Goal: Information Seeking & Learning: Learn about a topic

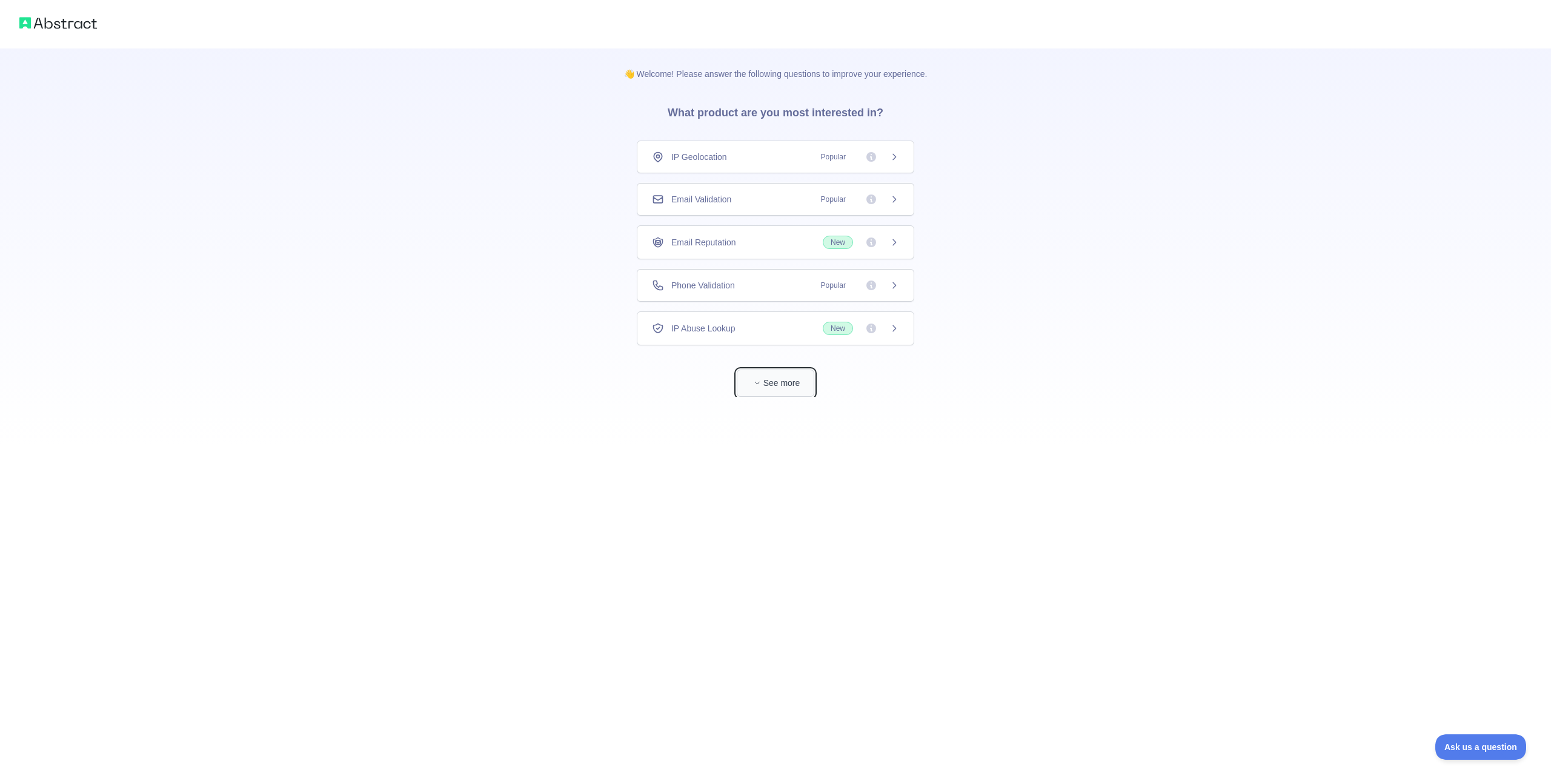
click at [792, 380] on button "See more" at bounding box center [776, 383] width 77 height 28
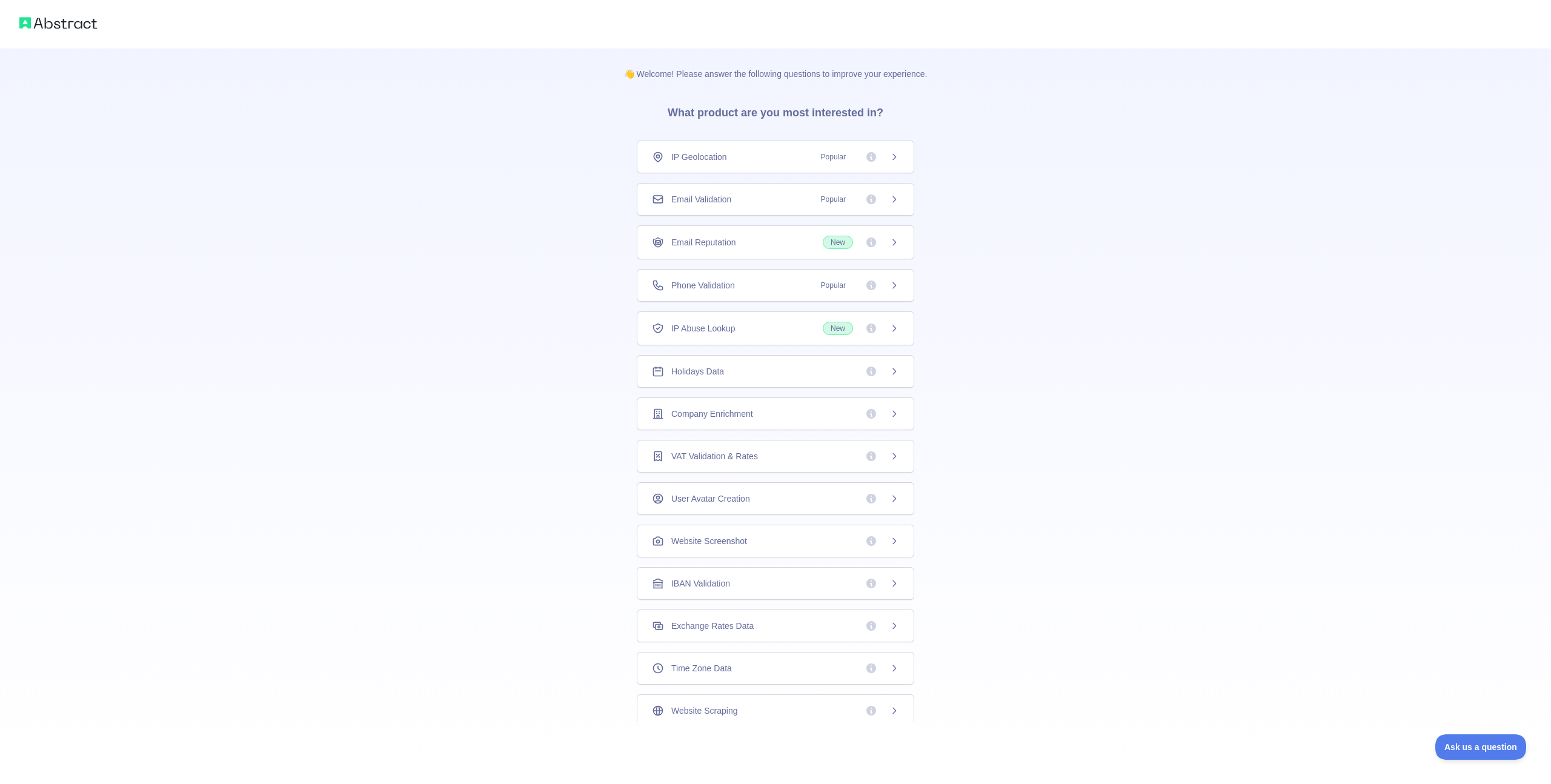
click at [755, 243] on div "Email Reputation New" at bounding box center [776, 242] width 248 height 13
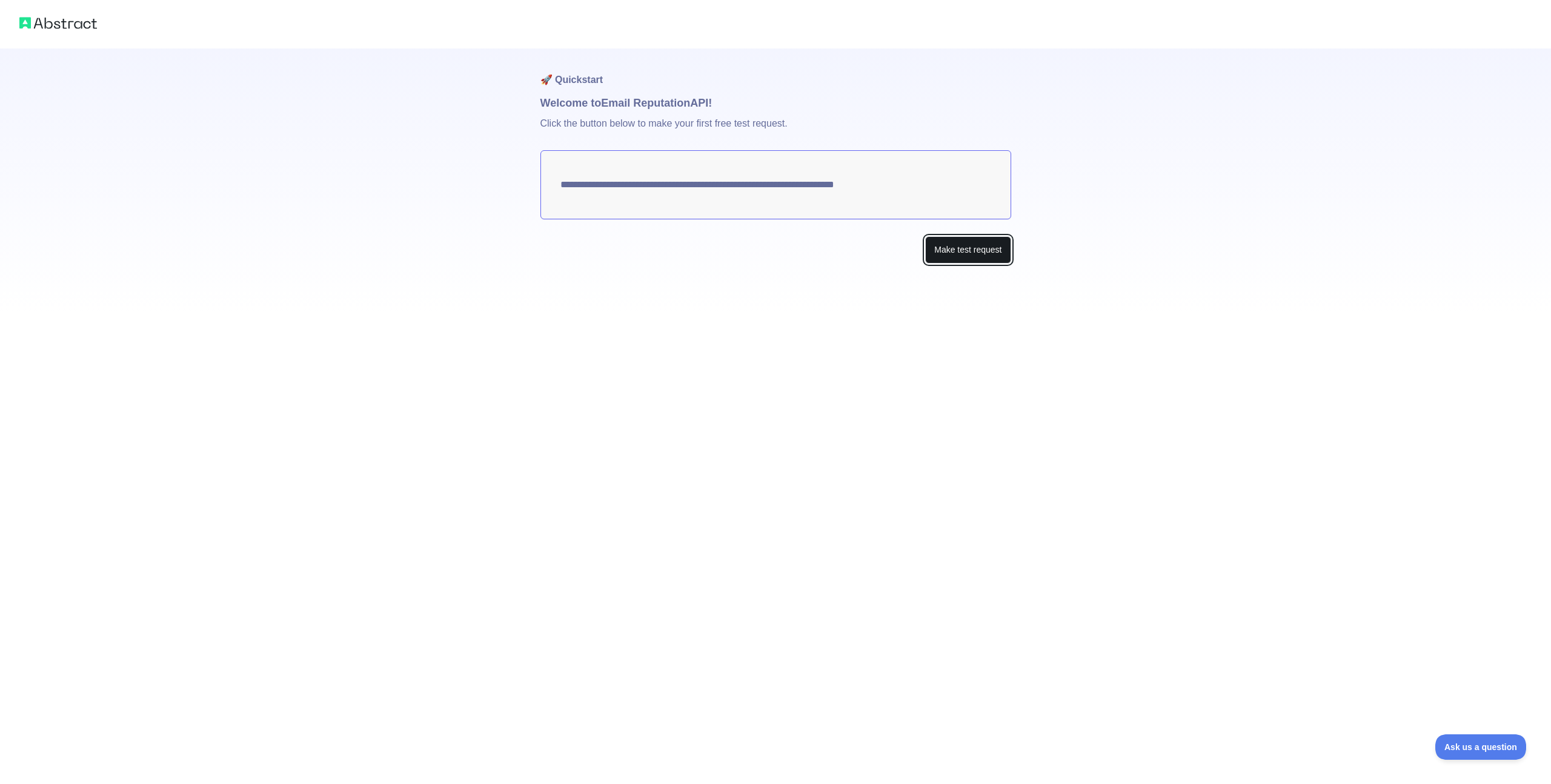
click at [930, 254] on button "Make test request" at bounding box center [968, 250] width 85 height 28
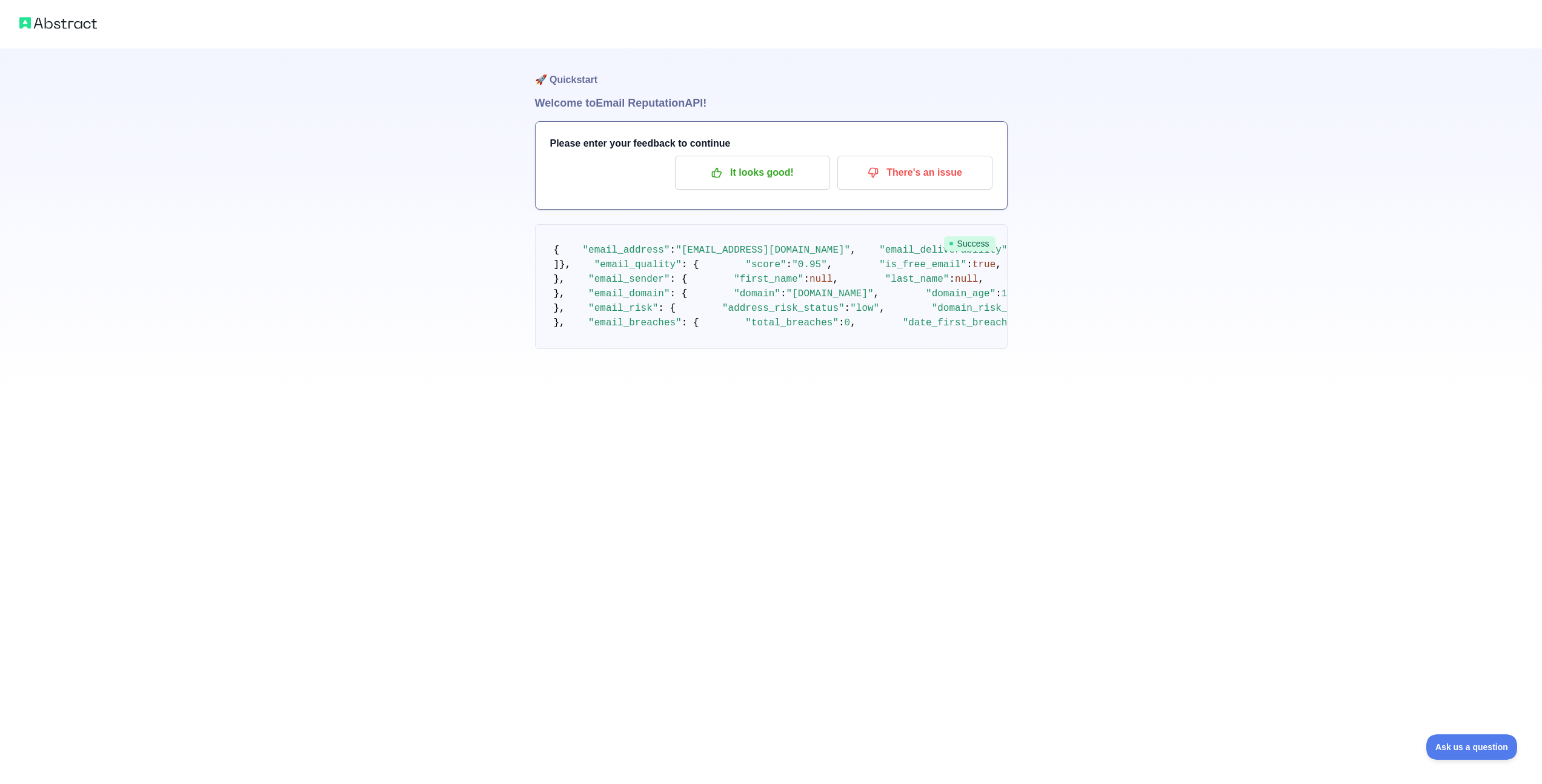
click at [79, 28] on img at bounding box center [58, 23] width 77 height 17
click at [799, 172] on p "It looks good!" at bounding box center [753, 172] width 137 height 21
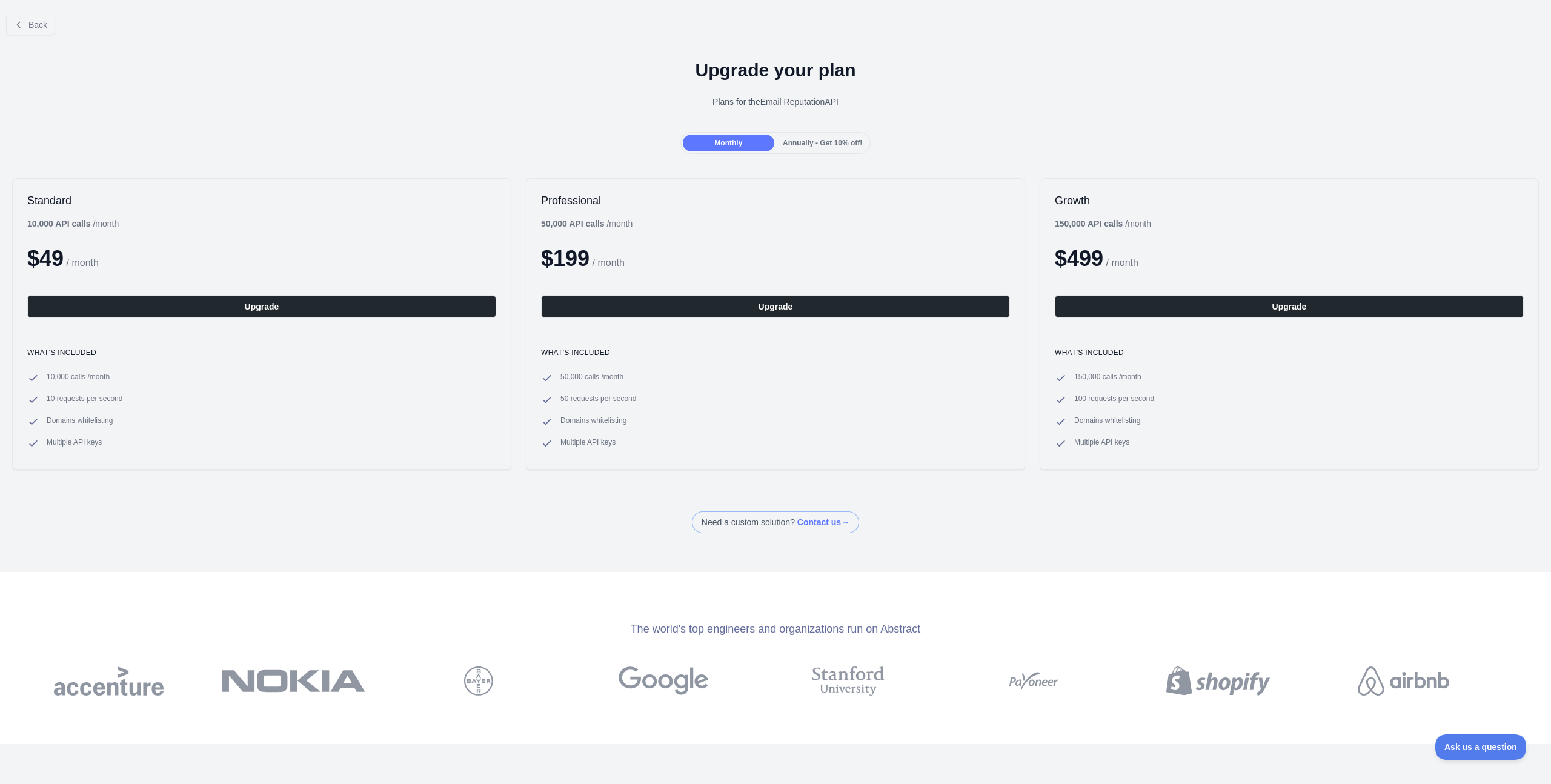
click at [42, 224] on b "10,000 API calls" at bounding box center [59, 224] width 63 height 10
click at [91, 220] on b "10,000 API calls" at bounding box center [59, 224] width 63 height 10
click at [129, 216] on div "Standard 10,000 API calls / month $ 49 / month Upgrade" at bounding box center [261, 255] width 498 height 153
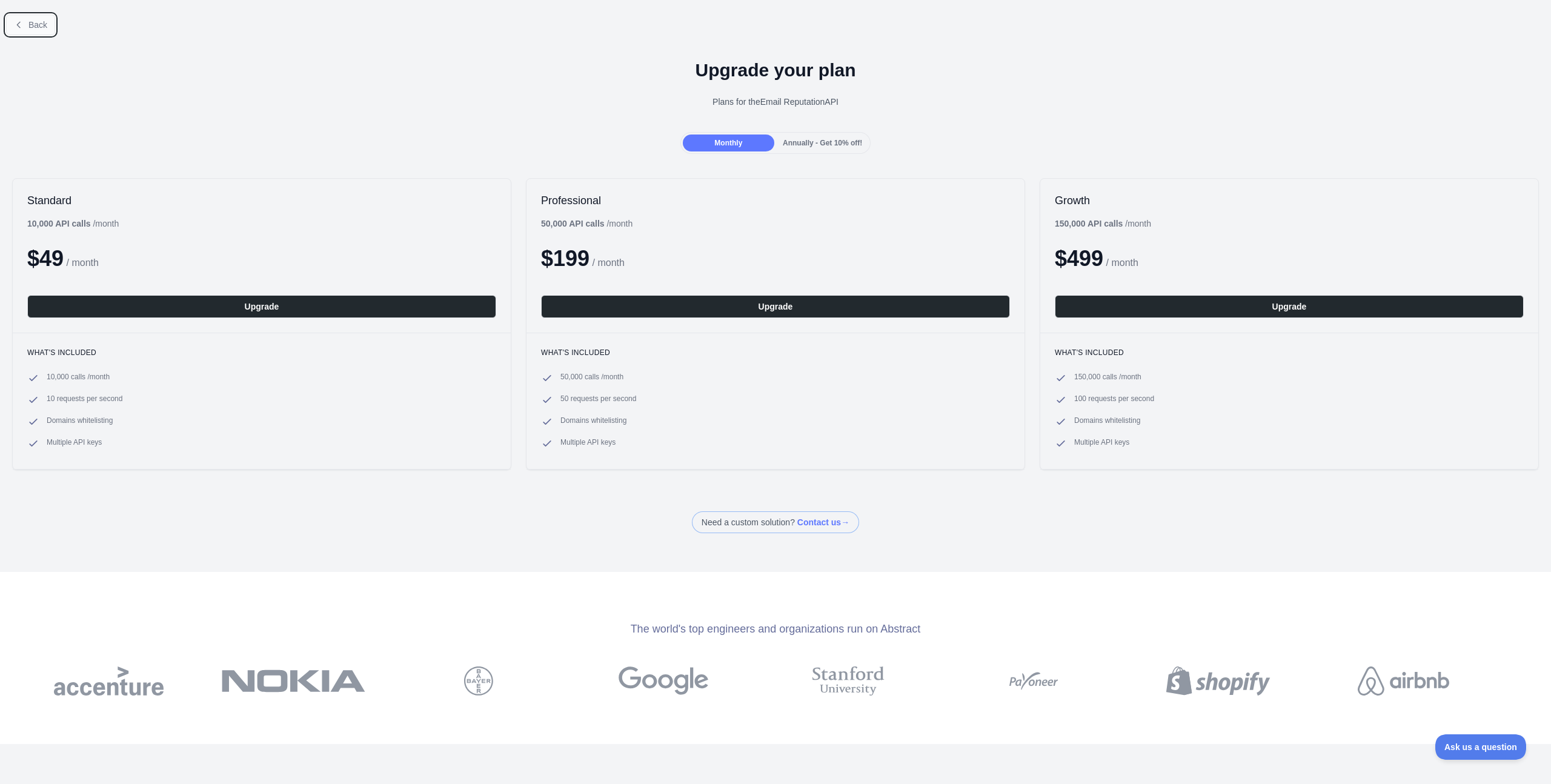
click at [45, 28] on span "Back" at bounding box center [38, 25] width 19 height 10
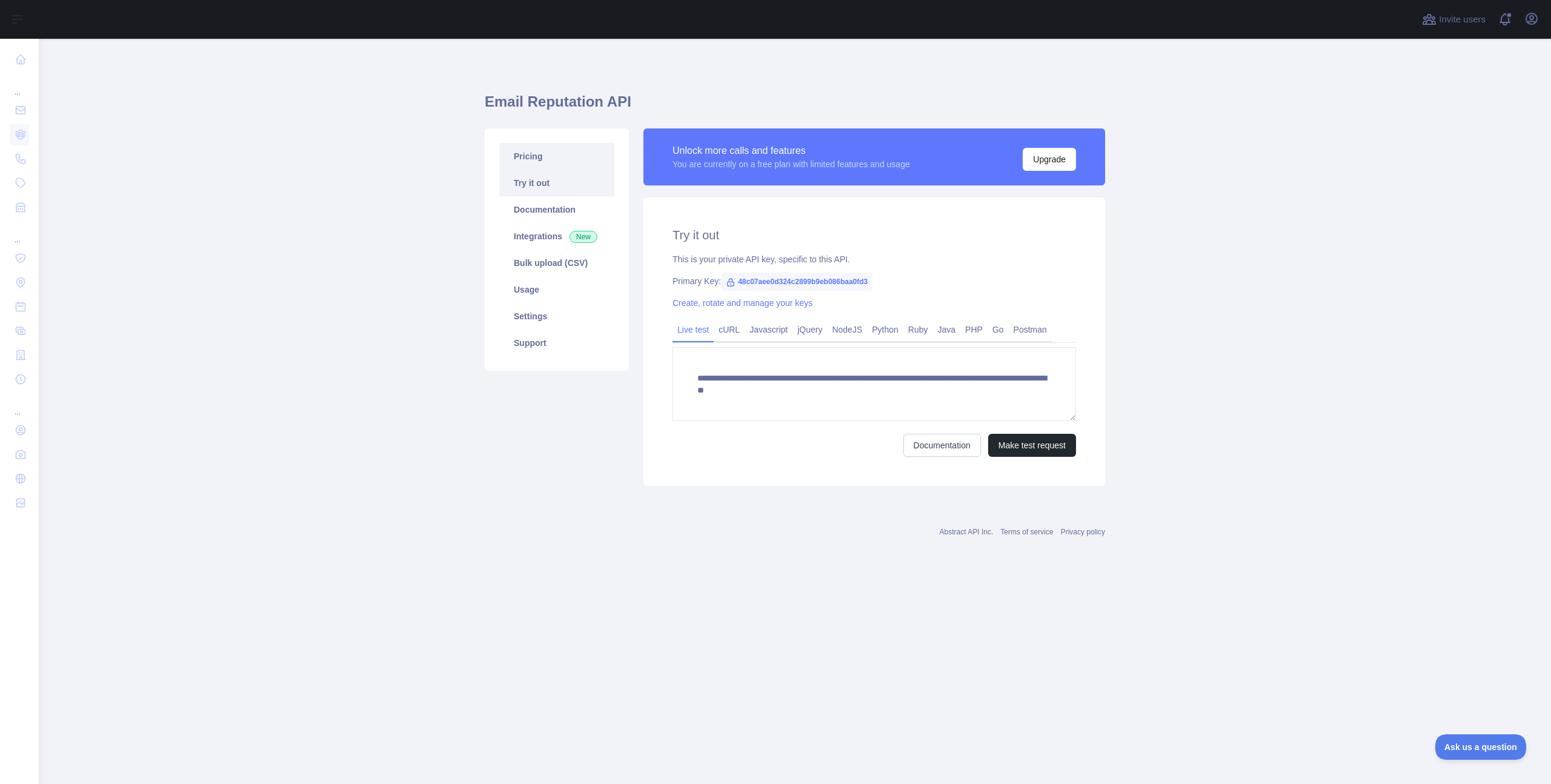
click at [557, 161] on link "Pricing" at bounding box center [557, 155] width 115 height 27
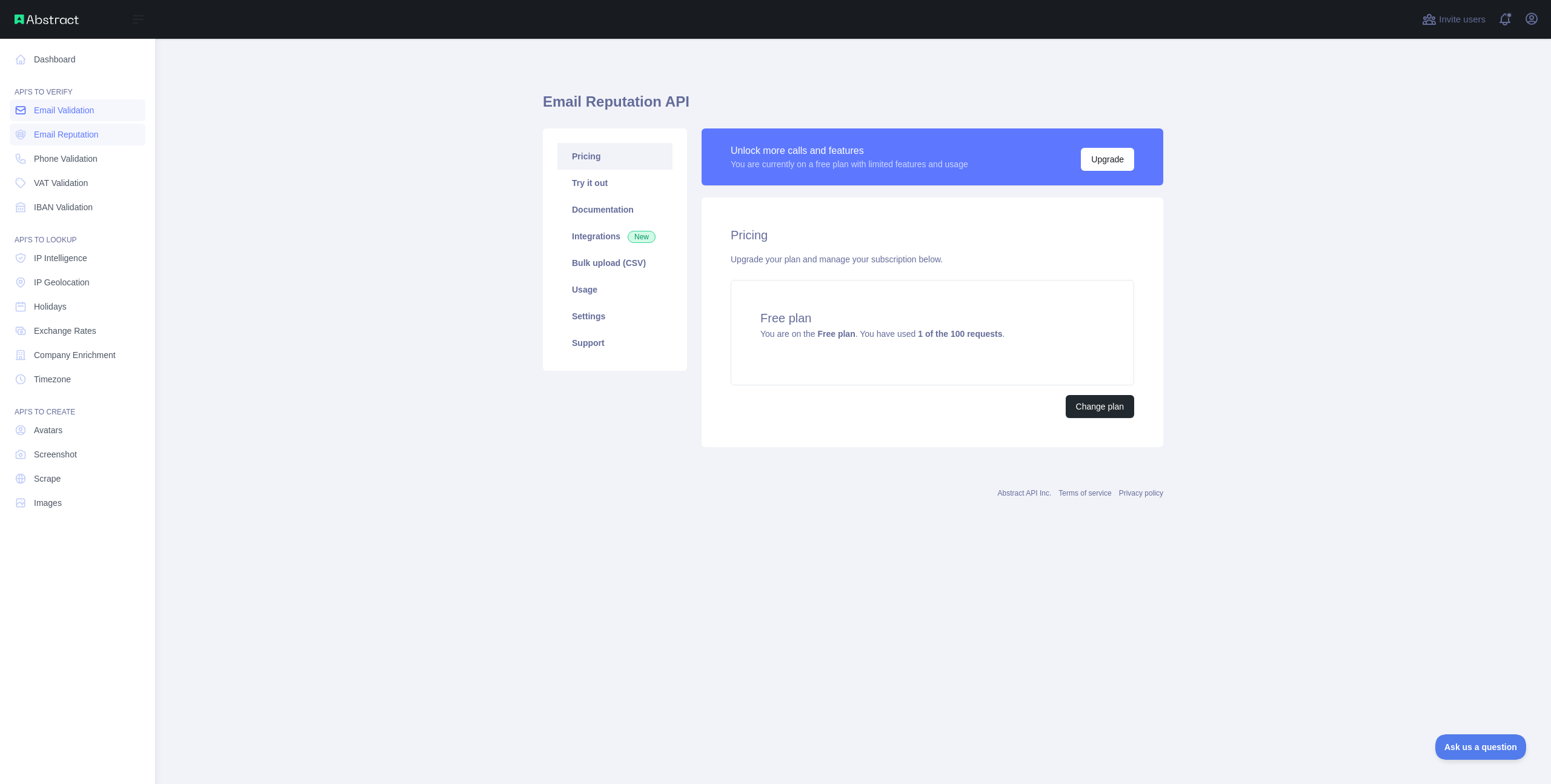
click at [87, 107] on span "Email Validation" at bounding box center [63, 110] width 60 height 12
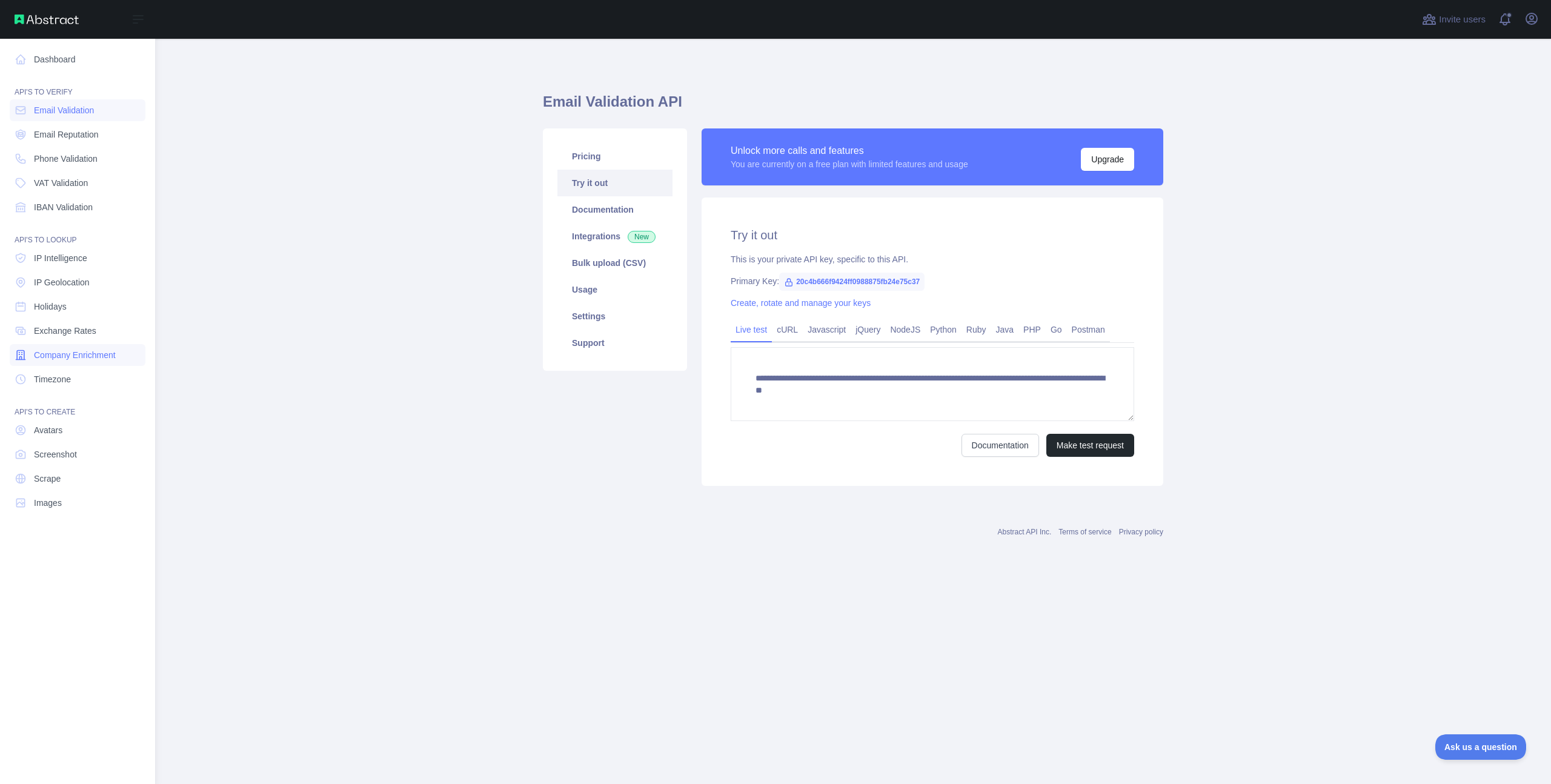
click at [73, 353] on span "Company Enrichment" at bounding box center [74, 354] width 82 height 12
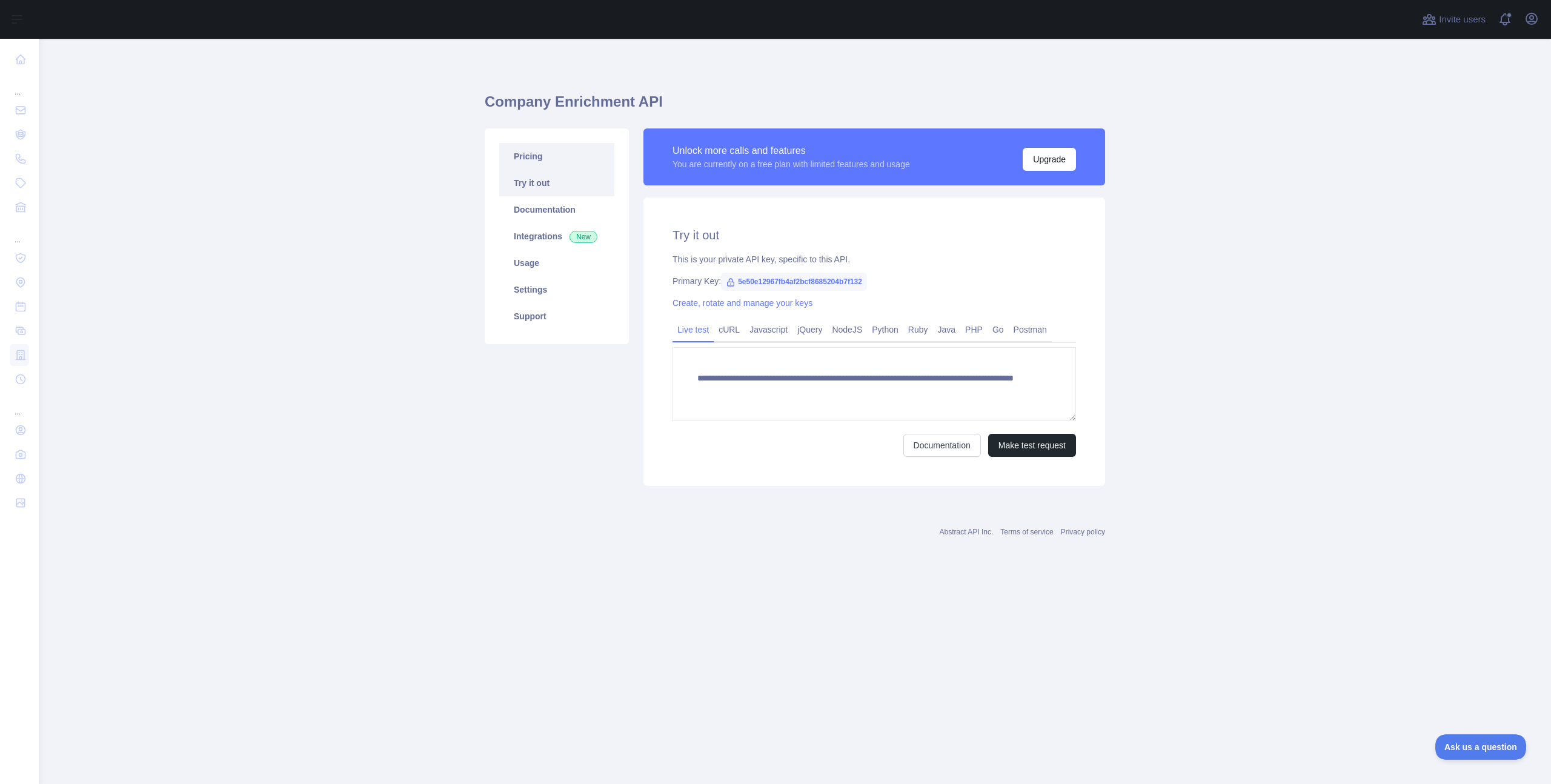
click at [519, 159] on link "Pricing" at bounding box center [557, 155] width 115 height 27
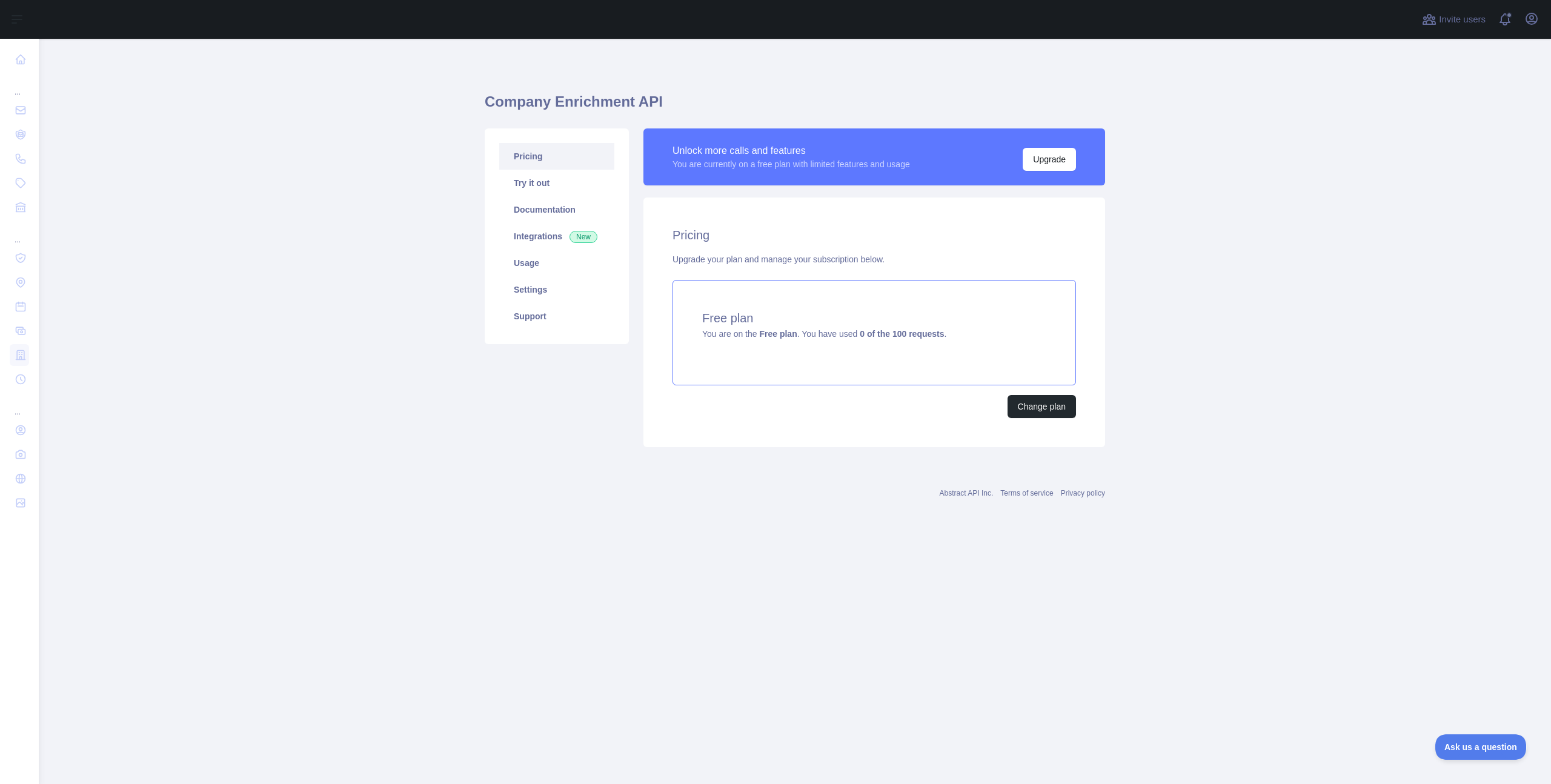
click at [886, 335] on strong "0 of the 100 requests" at bounding box center [901, 334] width 84 height 10
click at [556, 169] on link "Try it out" at bounding box center [557, 182] width 115 height 27
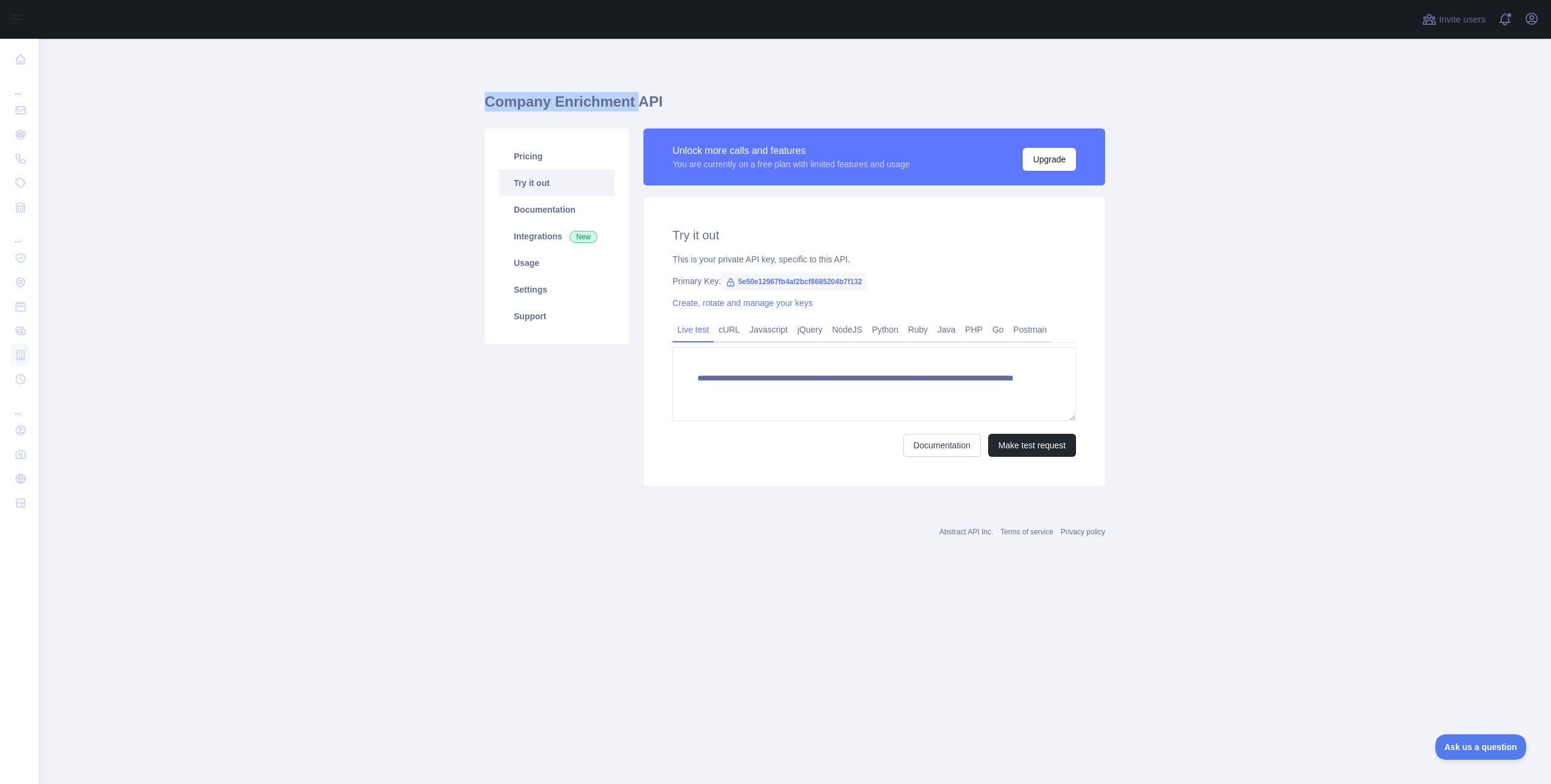
drag, startPoint x: 630, startPoint y: 104, endPoint x: 489, endPoint y: 102, distance: 141.0
click at [489, 102] on h1 "Company Enrichment API" at bounding box center [795, 106] width 621 height 29
copy h1 "Company Enrichment"
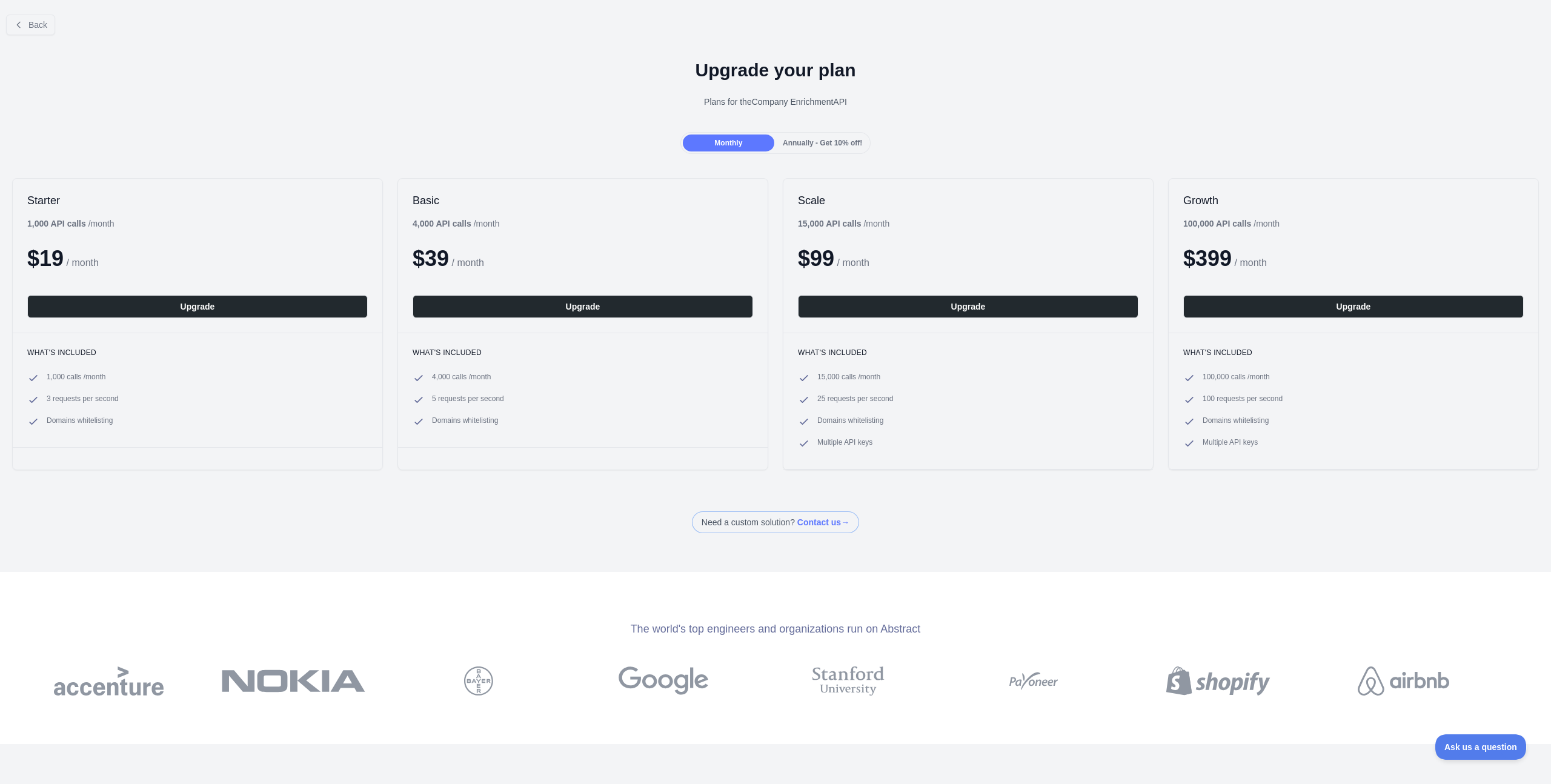
click at [824, 132] on div "Monthly Annually - Get 10% off!" at bounding box center [776, 143] width 191 height 22
click at [822, 141] on span "Annually - Get 10% off!" at bounding box center [823, 143] width 79 height 9
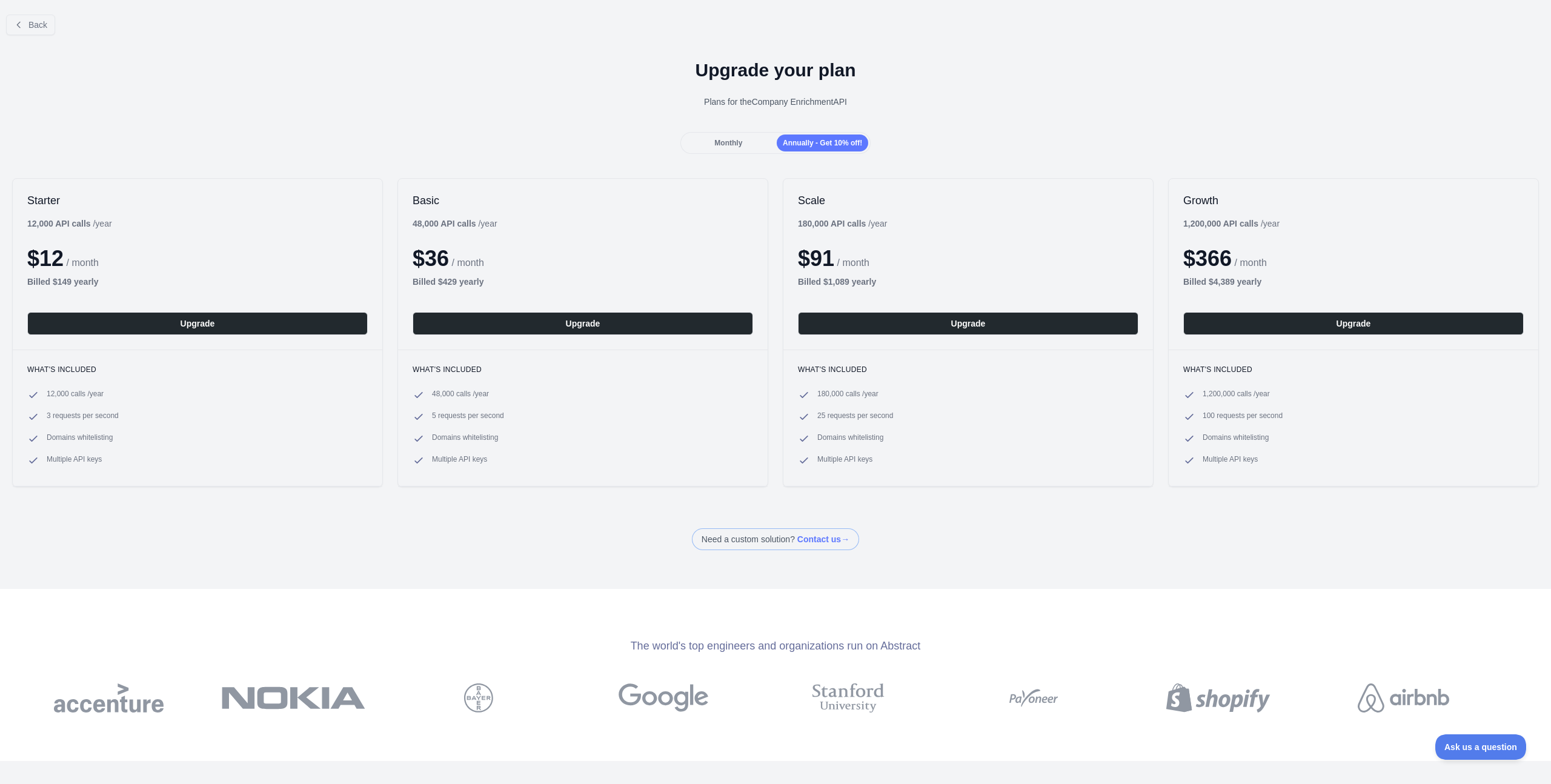
click at [763, 146] on div "Monthly" at bounding box center [729, 143] width 91 height 17
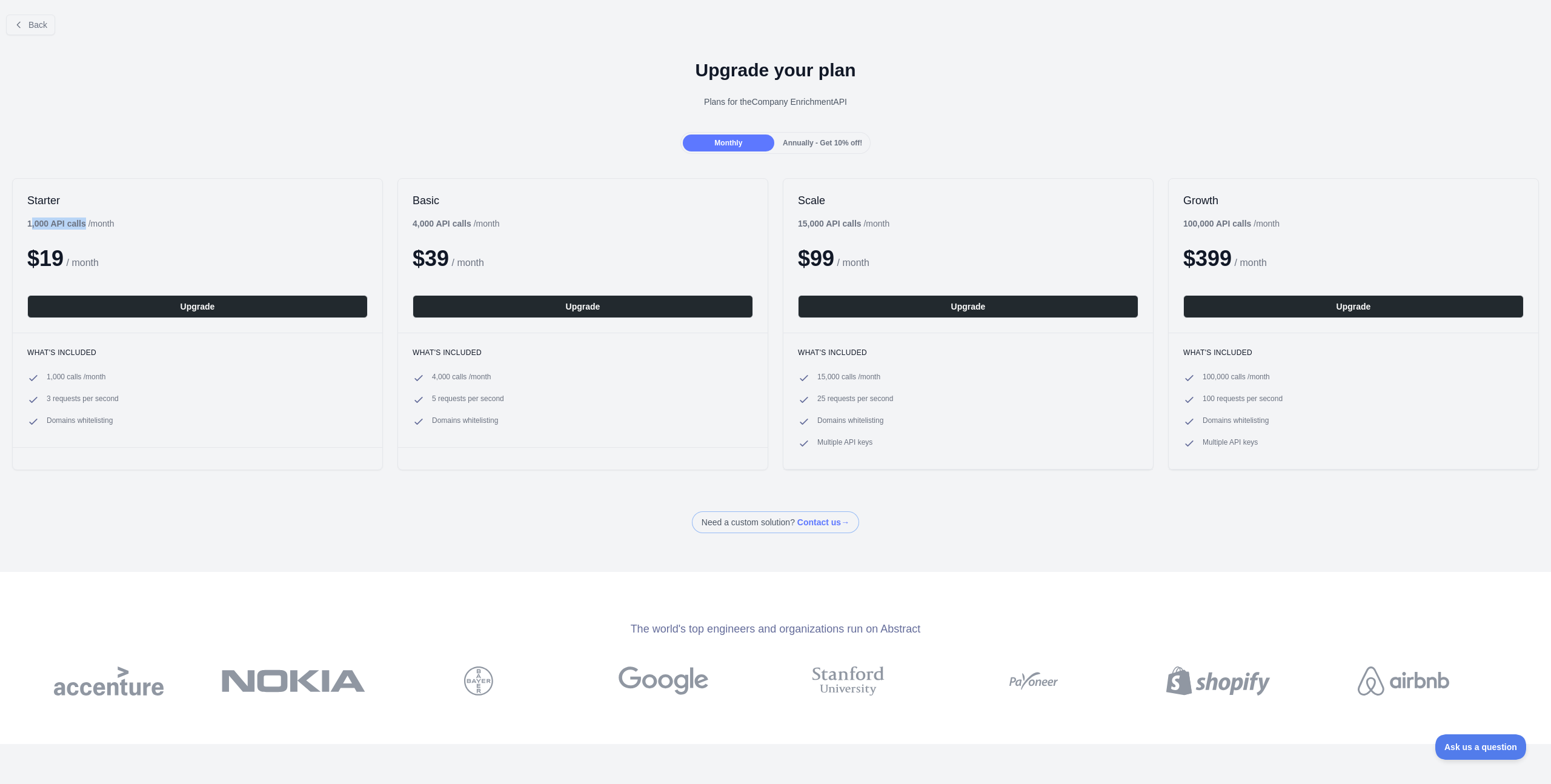
drag, startPoint x: 88, startPoint y: 222, endPoint x: 32, endPoint y: 224, distance: 56.0
click at [32, 224] on b "1,000 API calls" at bounding box center [56, 224] width 58 height 10
click at [794, 144] on span "Annually - Get 10% off!" at bounding box center [823, 143] width 79 height 9
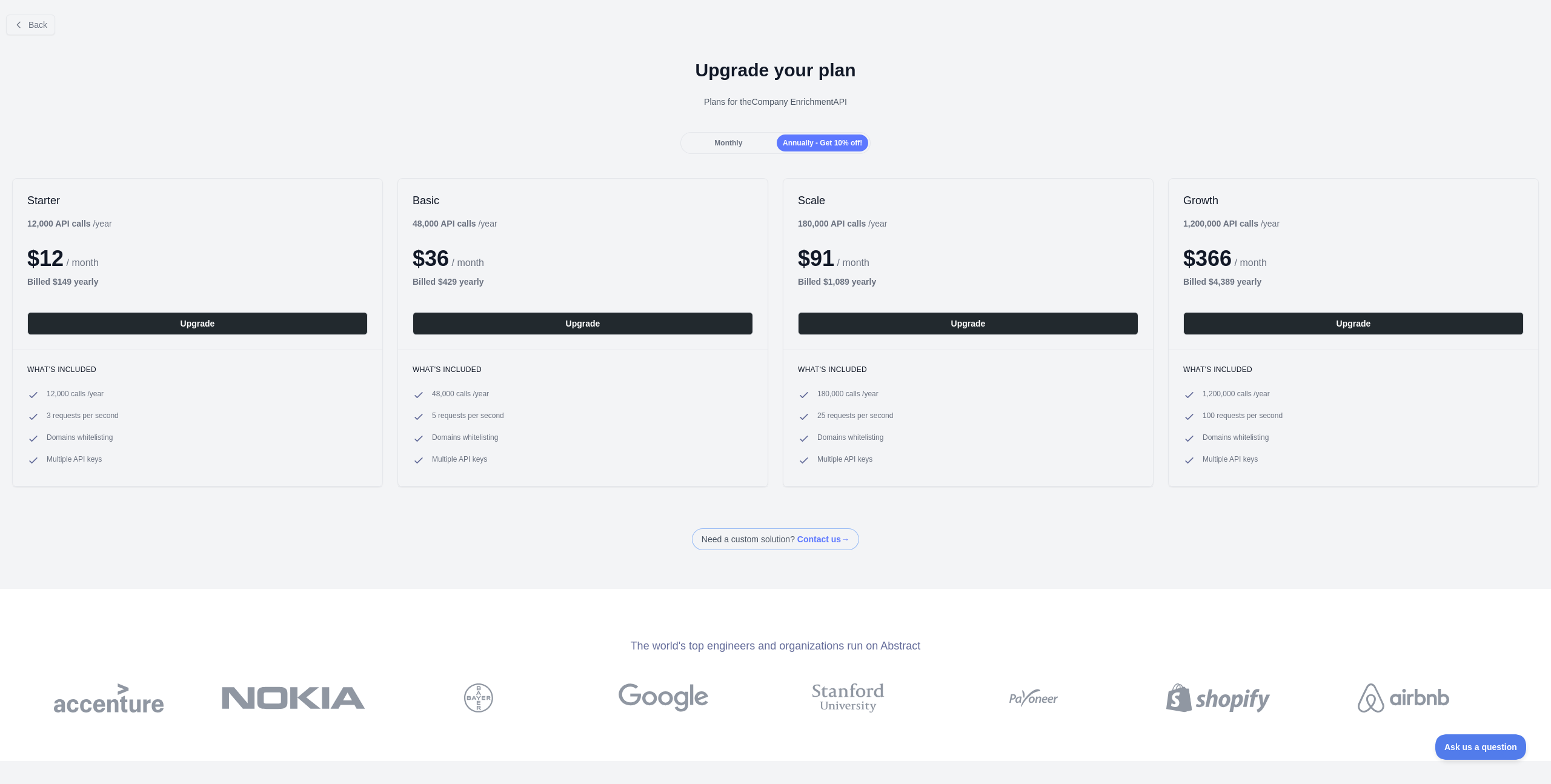
click at [746, 142] on div "Monthly" at bounding box center [729, 143] width 91 height 17
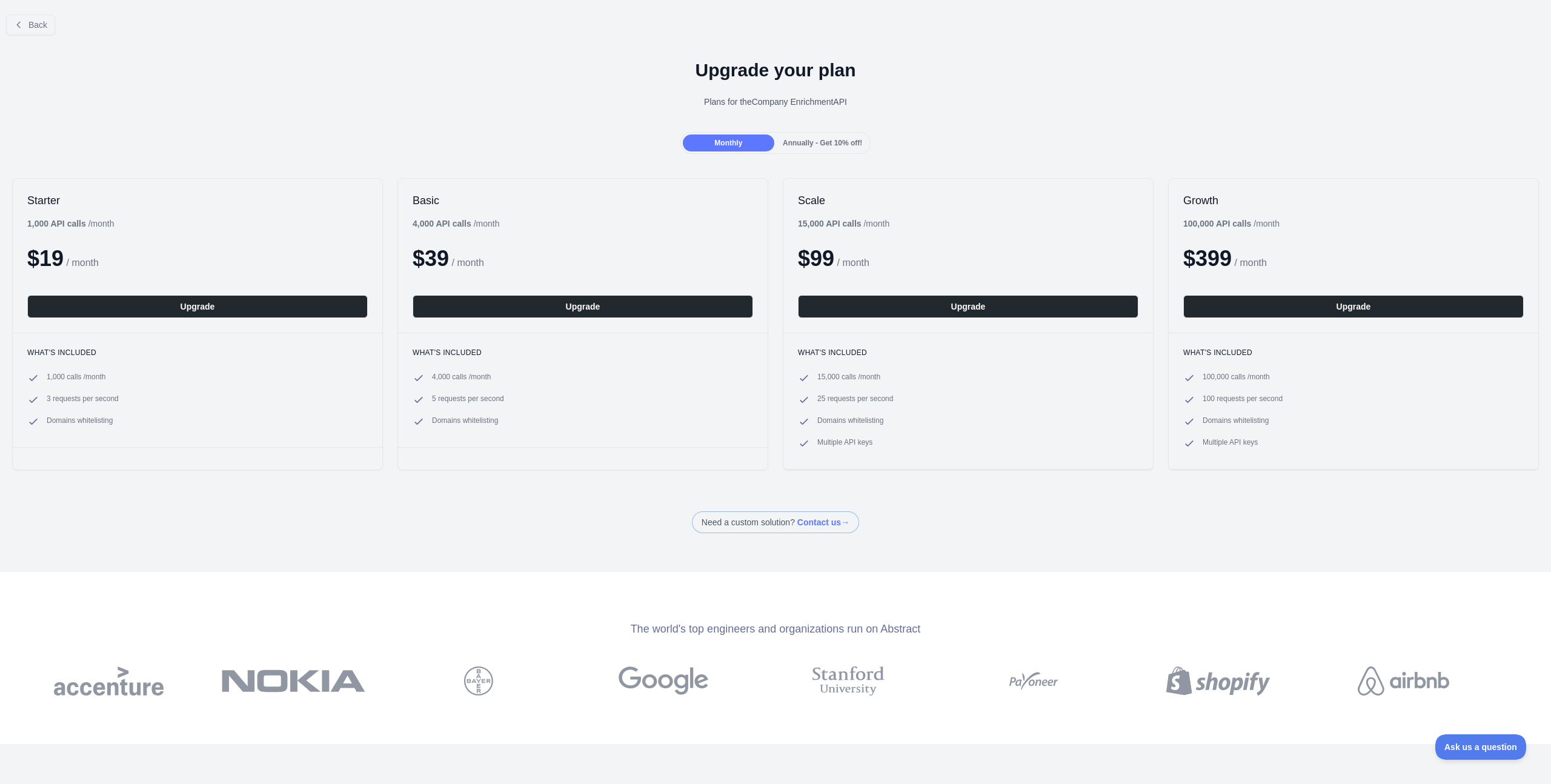
click at [838, 153] on div "Monthly Annually - Get 10% off!" at bounding box center [776, 143] width 191 height 22
click at [832, 145] on span "Annually - Get 10% off!" at bounding box center [823, 143] width 79 height 9
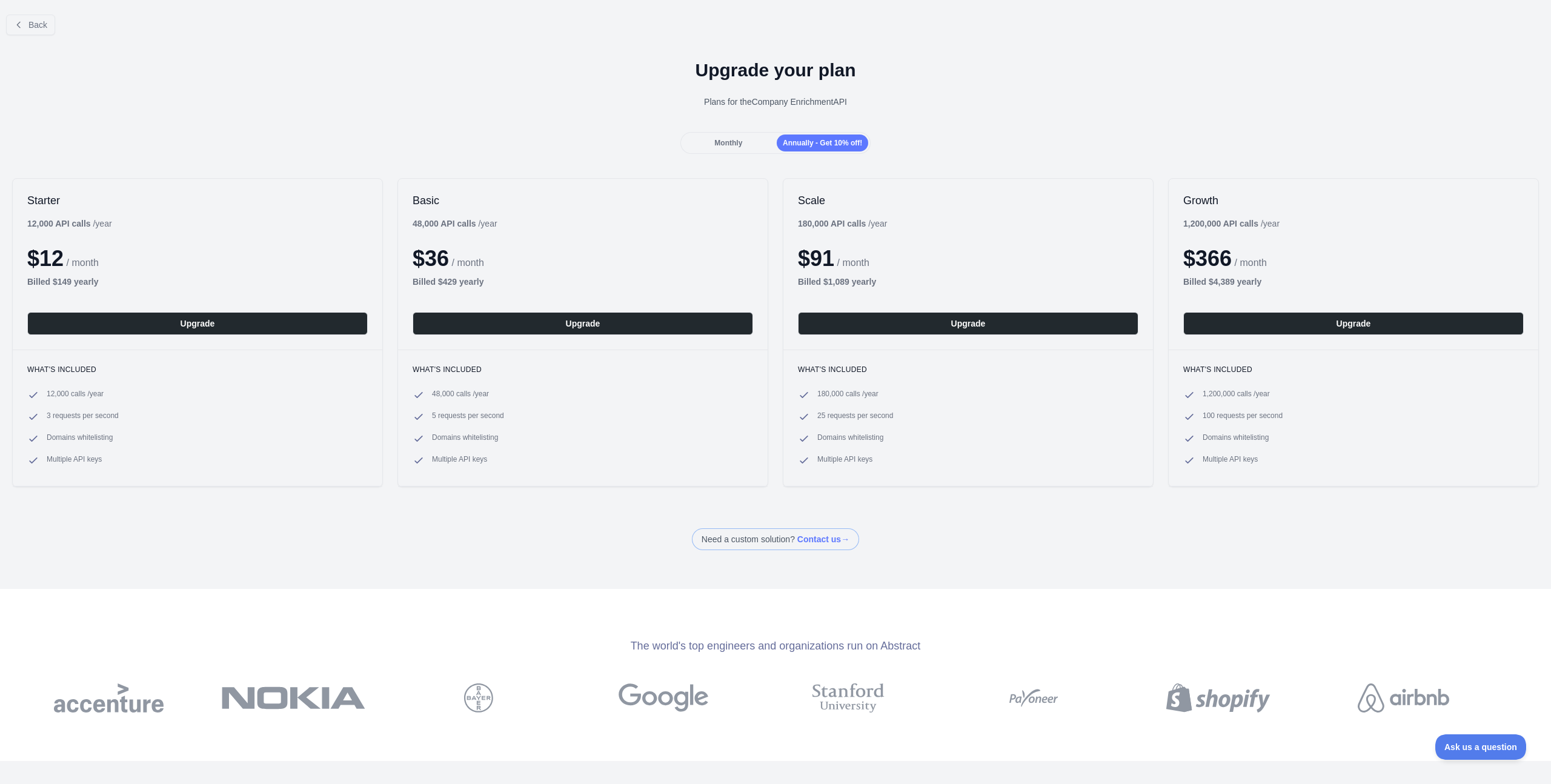
click at [102, 429] on ul "12,000 calls / year 3 requests per second Domains whitelisting Multiple API keys" at bounding box center [198, 428] width 341 height 77
click at [212, 427] on ul "12,000 calls / year 3 requests per second Domains whitelisting Multiple API keys" at bounding box center [198, 428] width 341 height 77
click at [43, 24] on span "Back" at bounding box center [38, 25] width 19 height 10
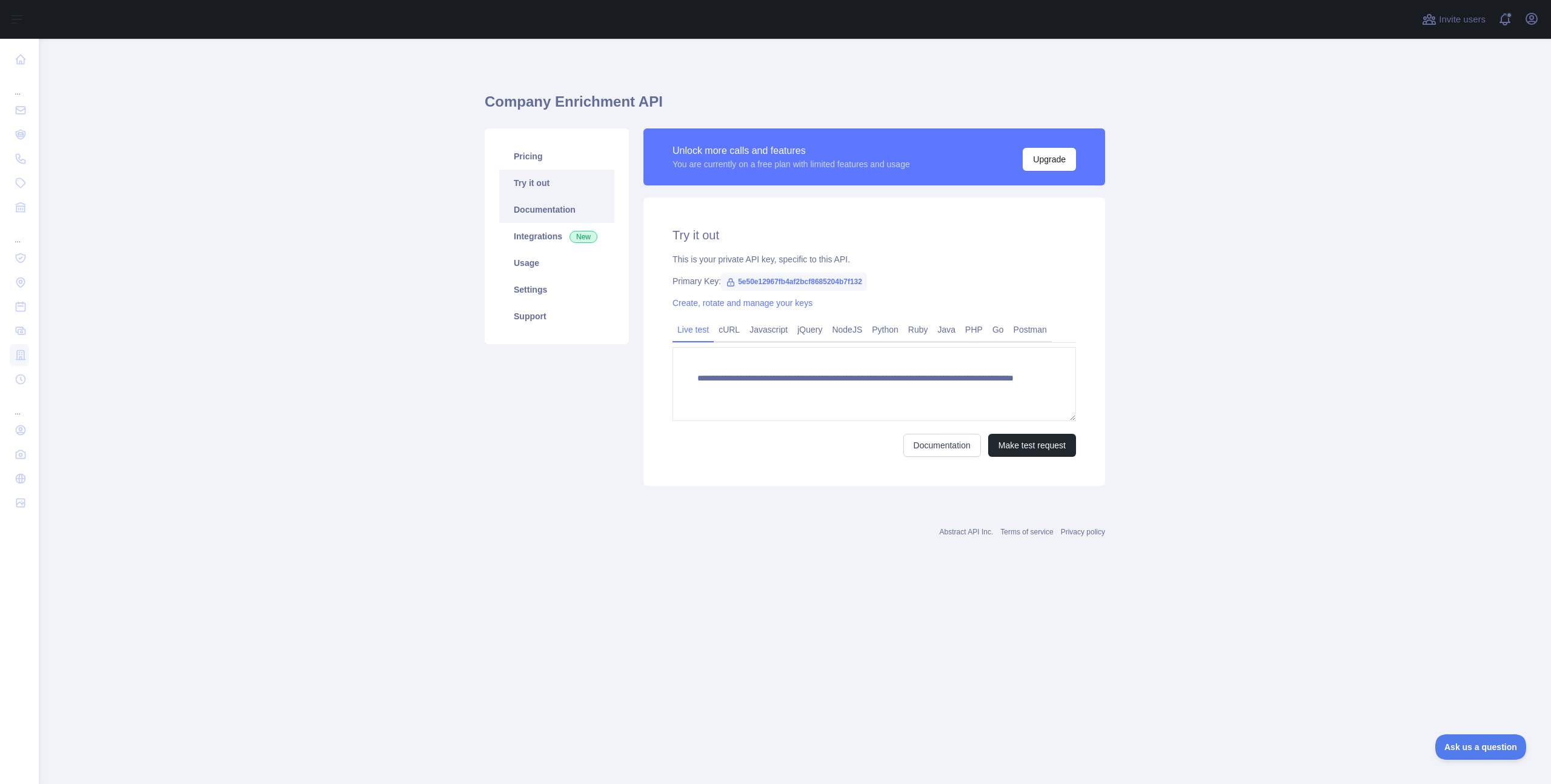
click at [553, 220] on link "Documentation" at bounding box center [557, 209] width 115 height 27
